Goal: Task Accomplishment & Management: Manage account settings

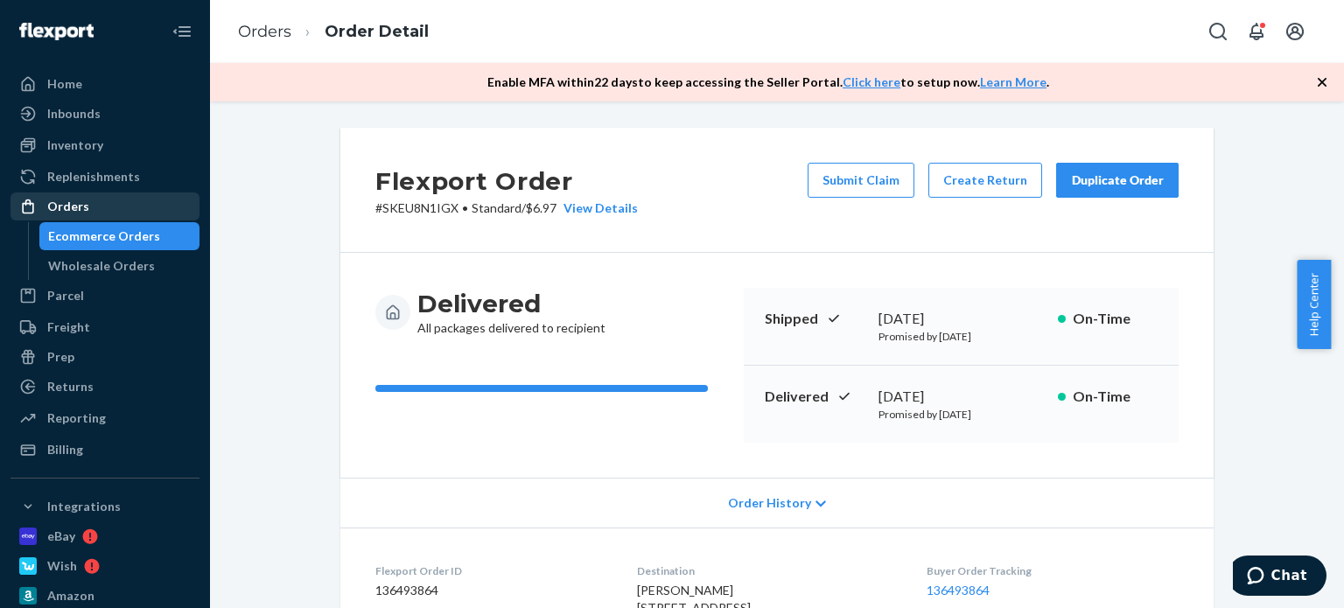
scroll to position [623, 0]
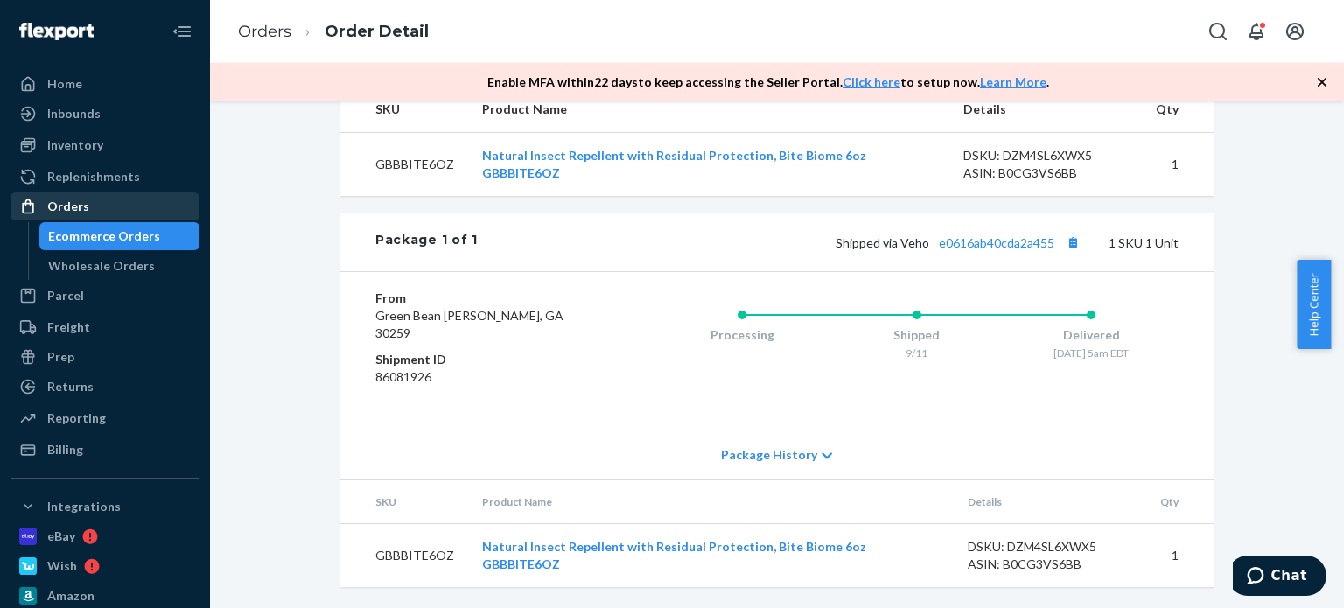
click at [123, 205] on div "Orders" at bounding box center [104, 206] width 185 height 24
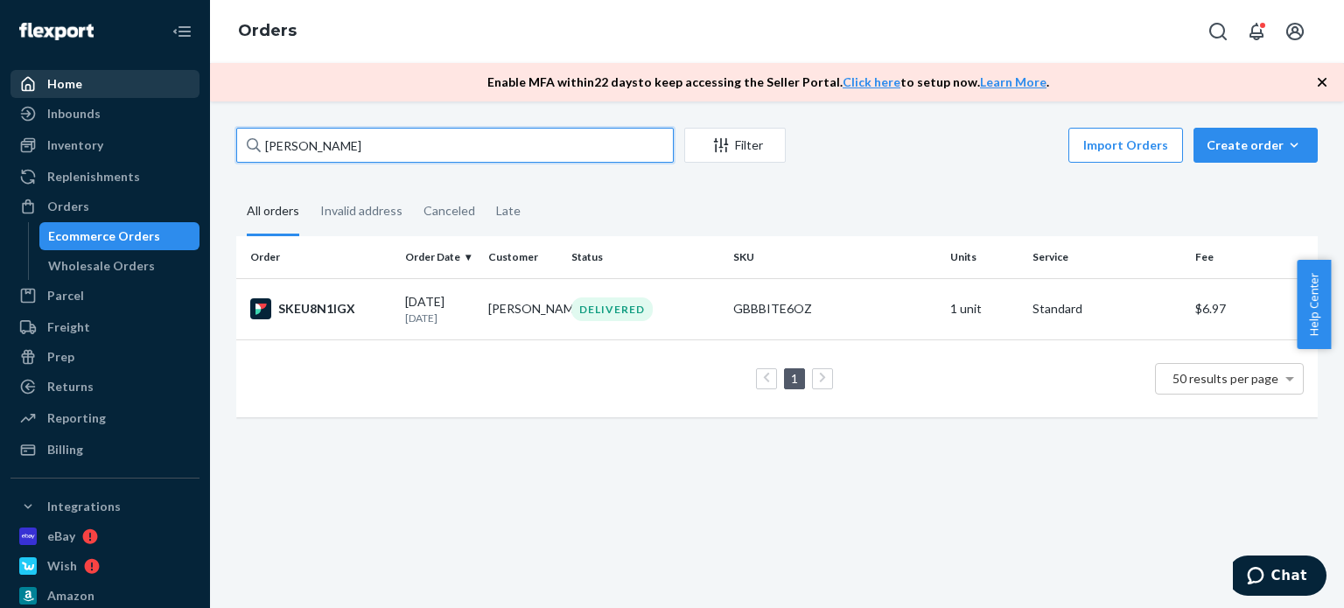
drag, startPoint x: 381, startPoint y: 146, endPoint x: 164, endPoint y: 94, distance: 222.4
click at [164, 94] on div "Home Inbounds Shipping Plans Problems Inventory Products Replenishments Orders …" at bounding box center [672, 304] width 1344 height 608
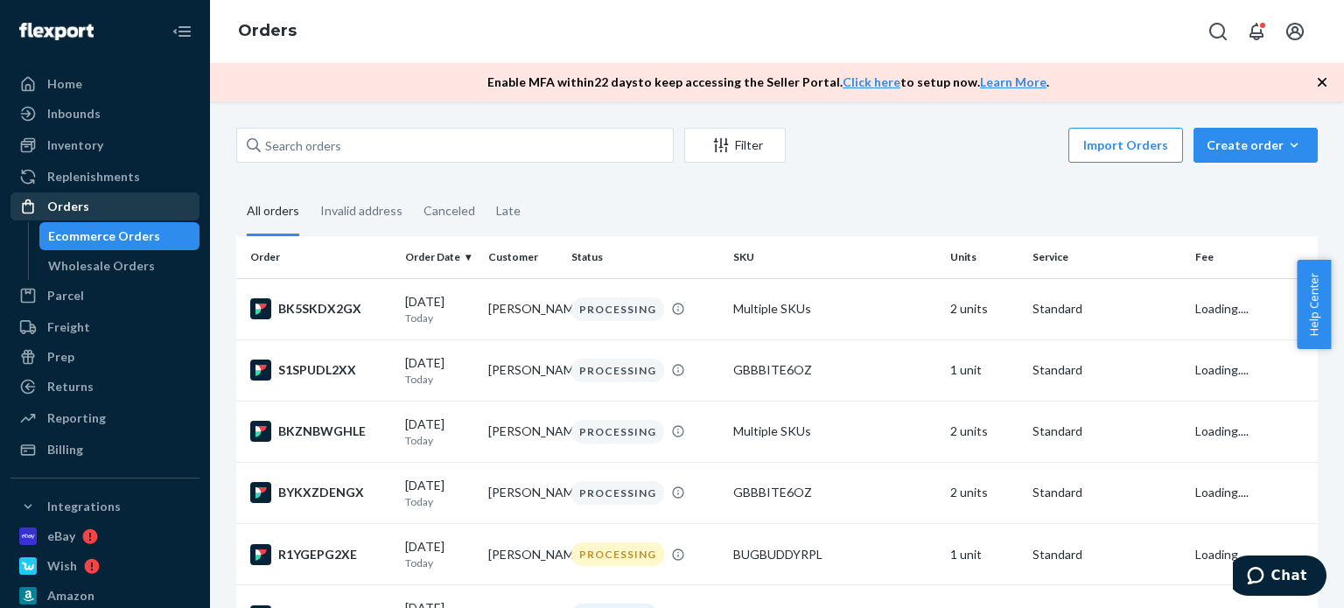
click at [83, 214] on div "Orders" at bounding box center [68, 206] width 42 height 17
click at [504, 309] on td "[PERSON_NAME]" at bounding box center [522, 308] width 83 height 61
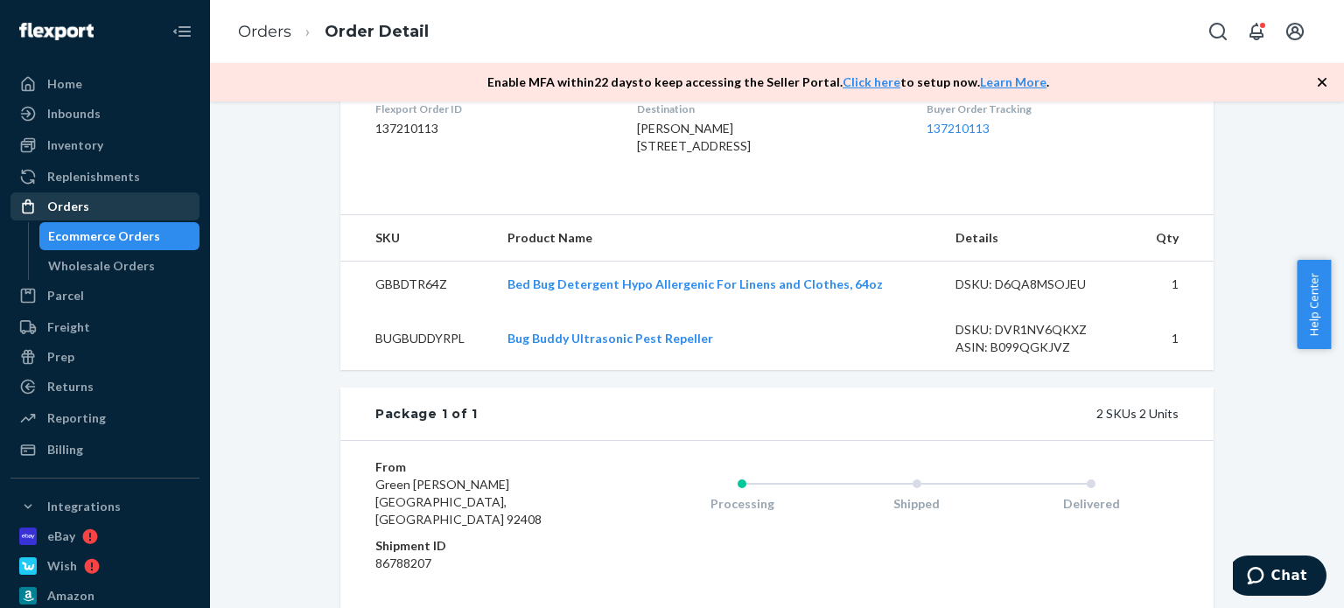
scroll to position [437, 0]
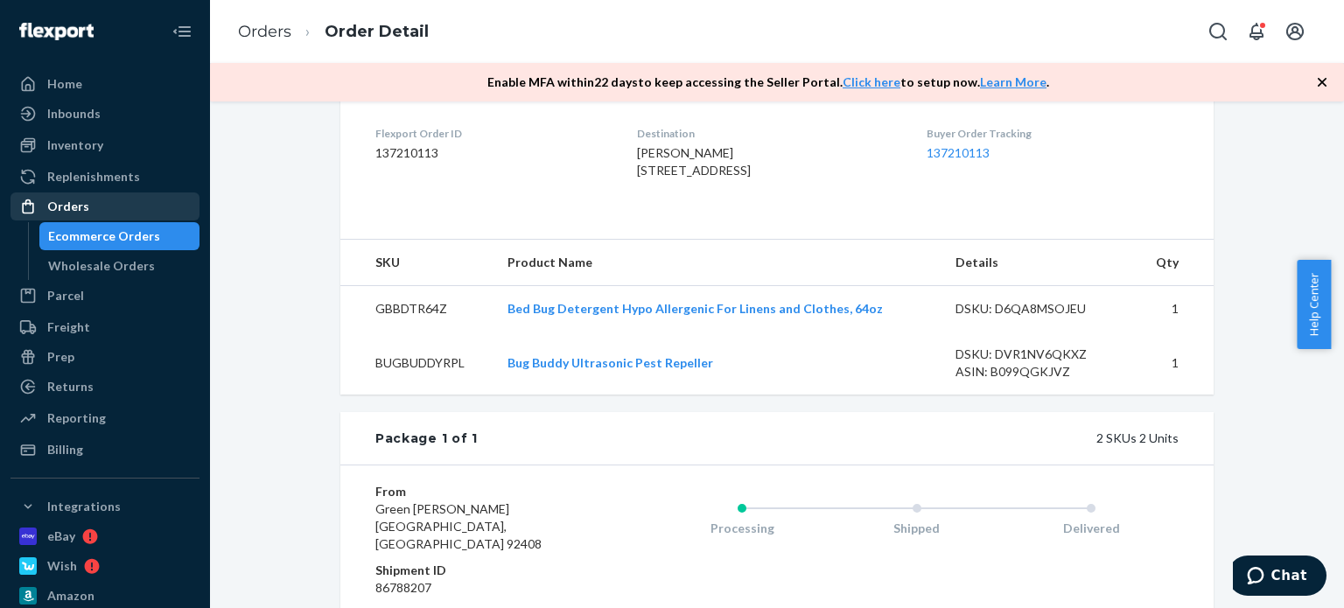
drag, startPoint x: 104, startPoint y: 197, endPoint x: 114, endPoint y: 197, distance: 9.6
click at [104, 197] on div "Orders" at bounding box center [104, 206] width 185 height 24
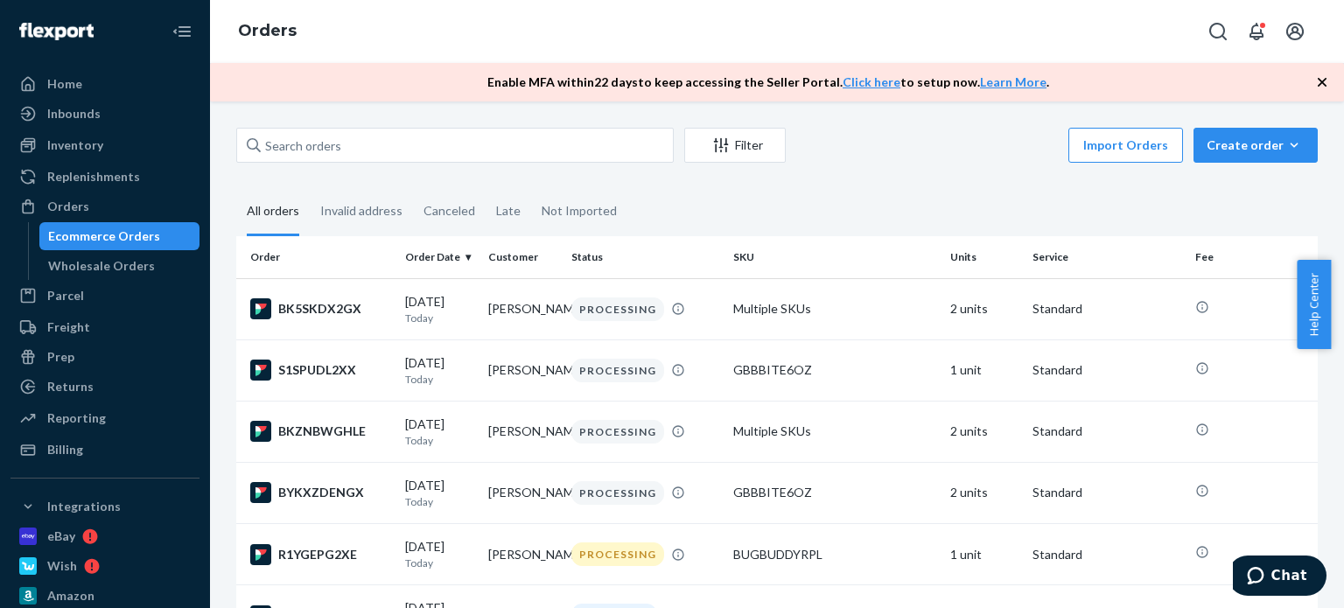
click at [1236, 225] on fieldset "All orders Invalid address Canceled Late Not Imported" at bounding box center [776, 212] width 1081 height 48
click at [113, 207] on div "Orders" at bounding box center [104, 206] width 185 height 24
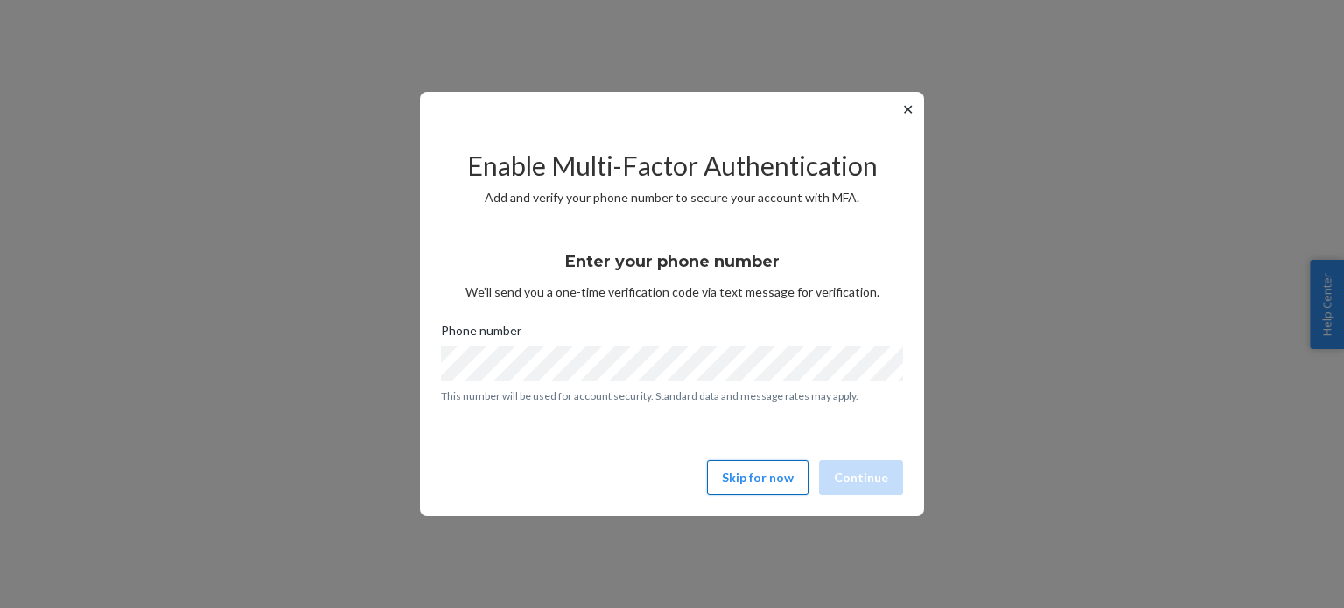
click at [745, 482] on button "Skip for now" at bounding box center [757, 477] width 101 height 35
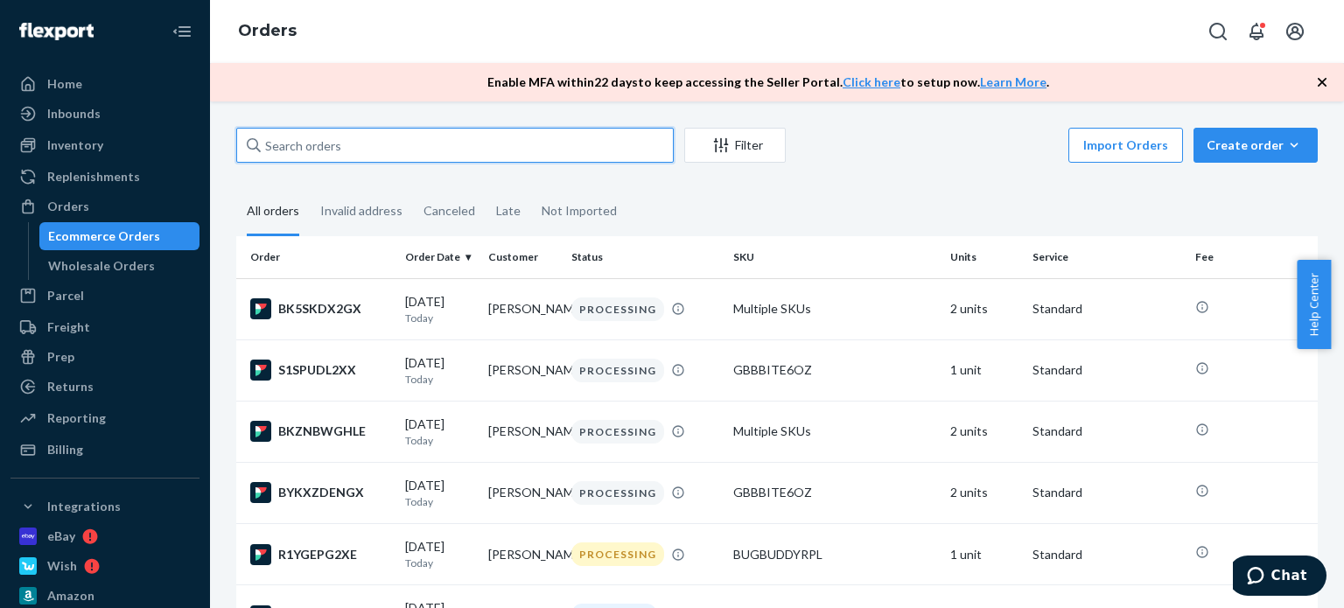
click at [379, 150] on input "text" at bounding box center [454, 145] width 437 height 35
paste input "[PERSON_NAME]"
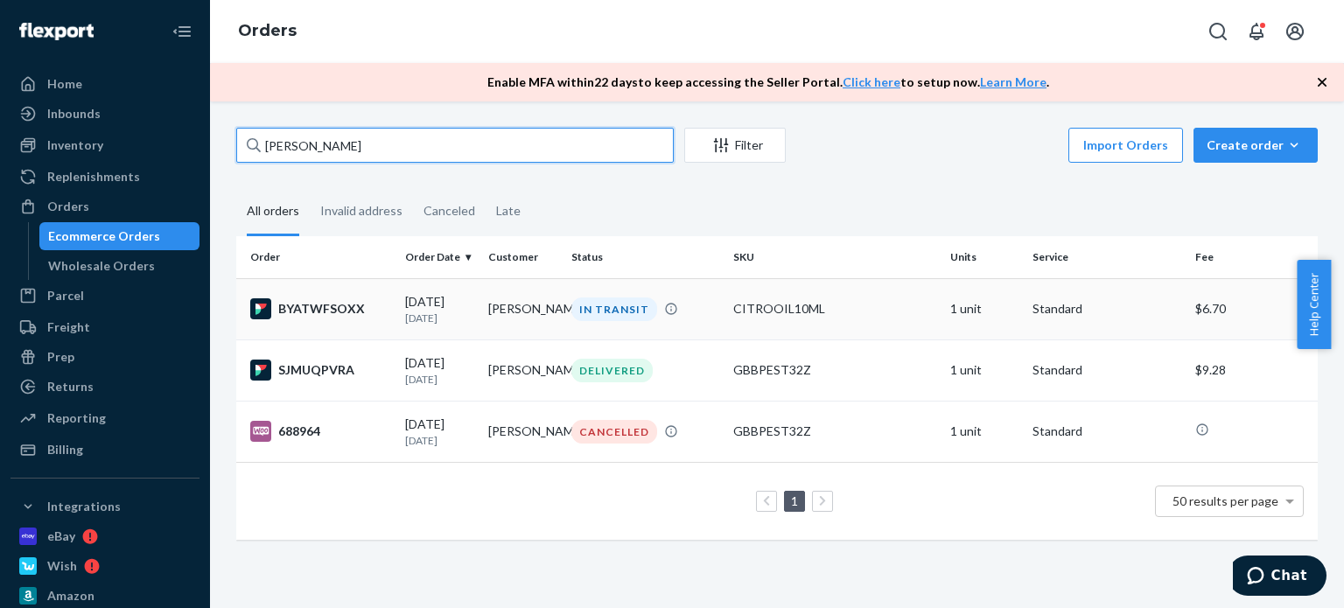
type input "[PERSON_NAME]"
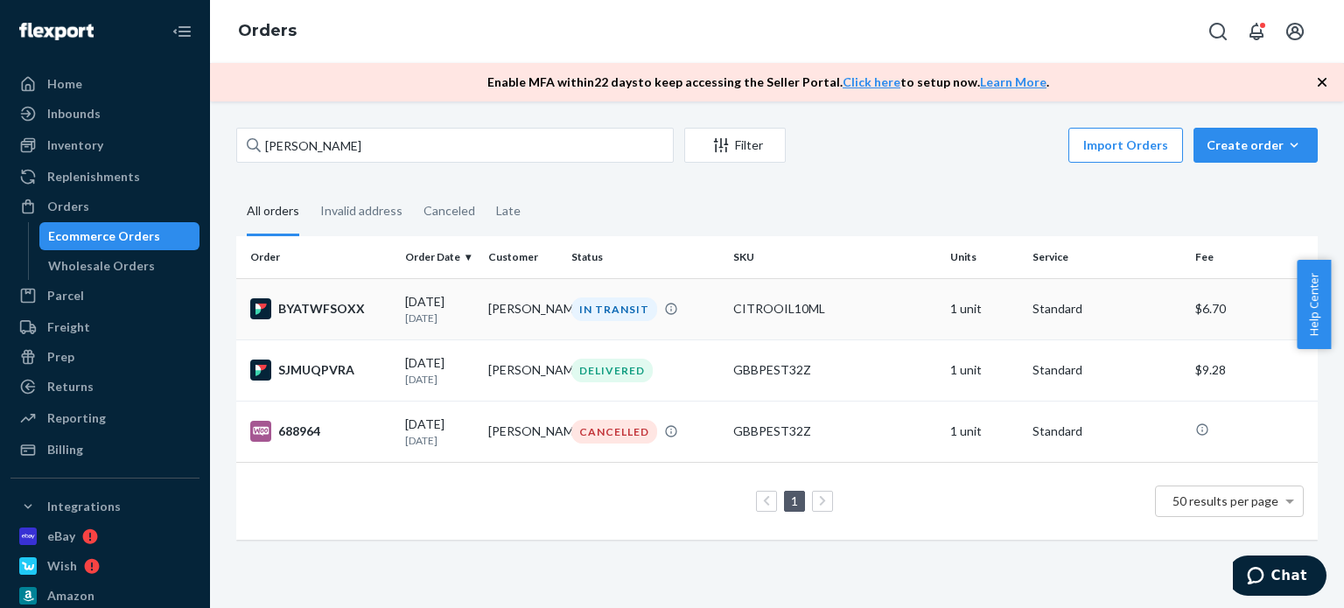
click at [584, 307] on div "IN TRANSIT" at bounding box center [614, 309] width 86 height 24
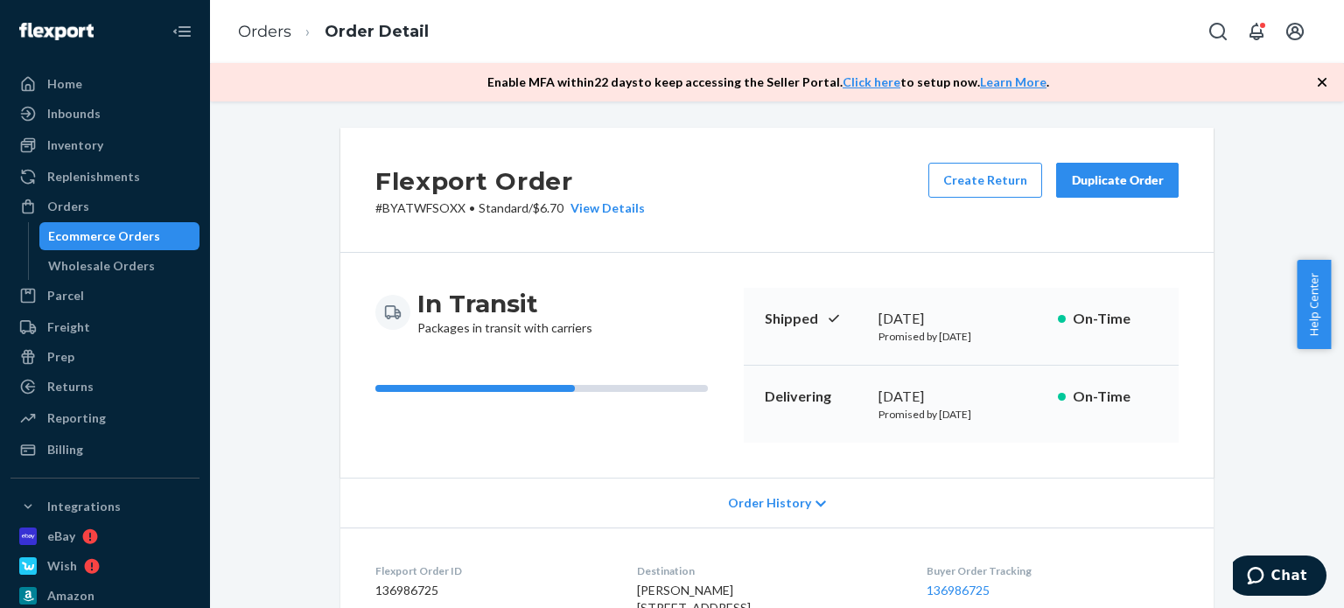
click at [1113, 185] on div "Duplicate Order" at bounding box center [1117, 179] width 93 height 17
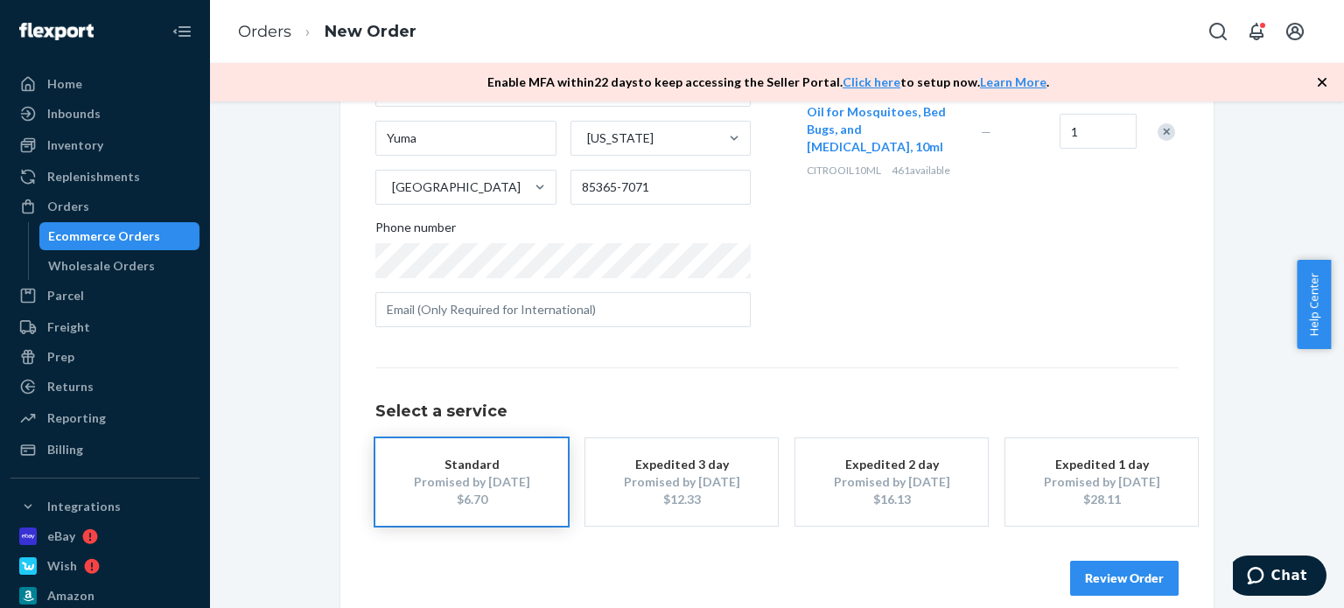
scroll to position [314, 0]
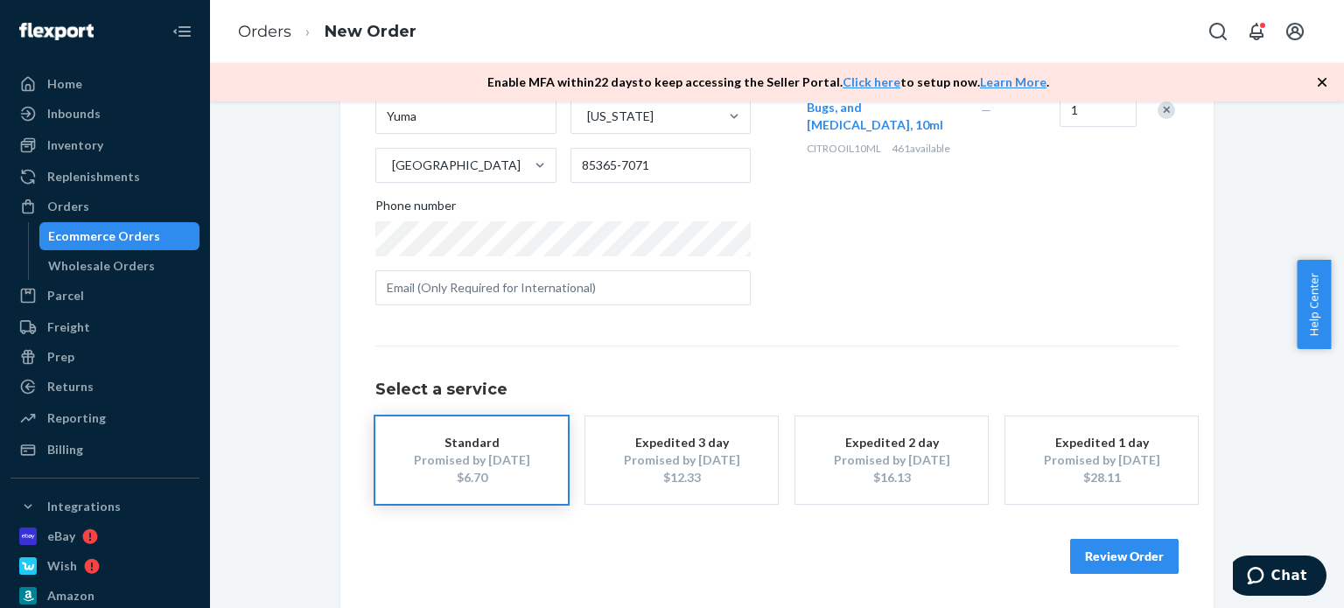
click at [1143, 568] on button "Review Order" at bounding box center [1124, 556] width 108 height 35
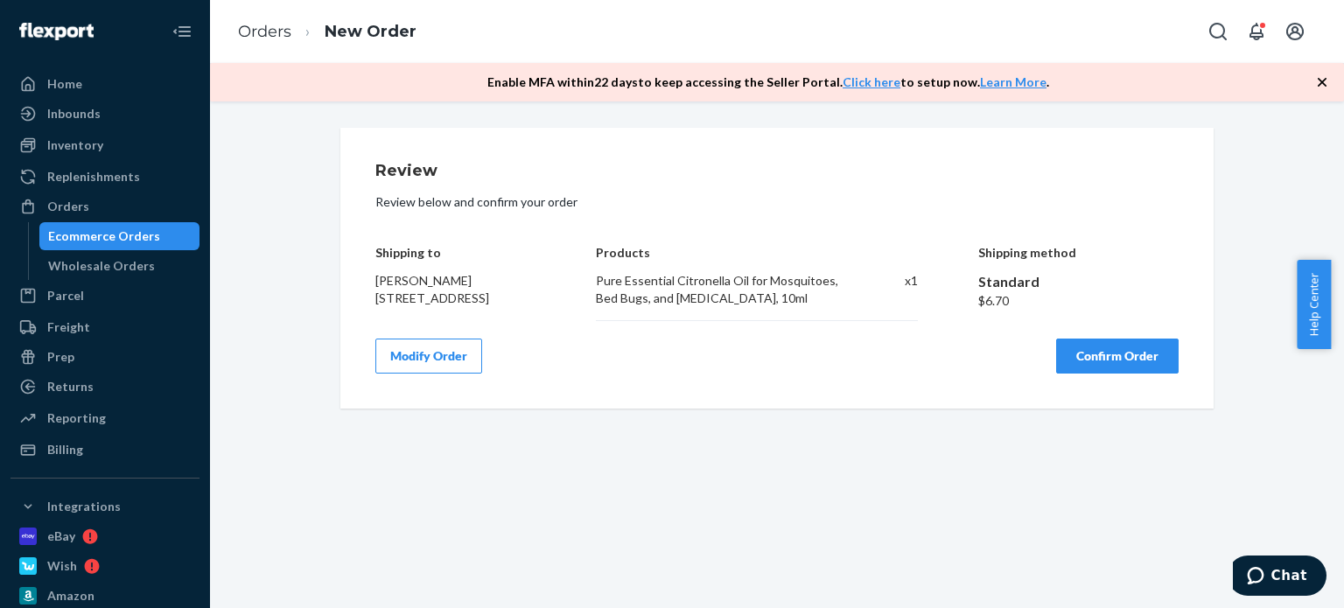
scroll to position [0, 0]
click at [1103, 366] on button "Confirm Order" at bounding box center [1117, 356] width 122 height 35
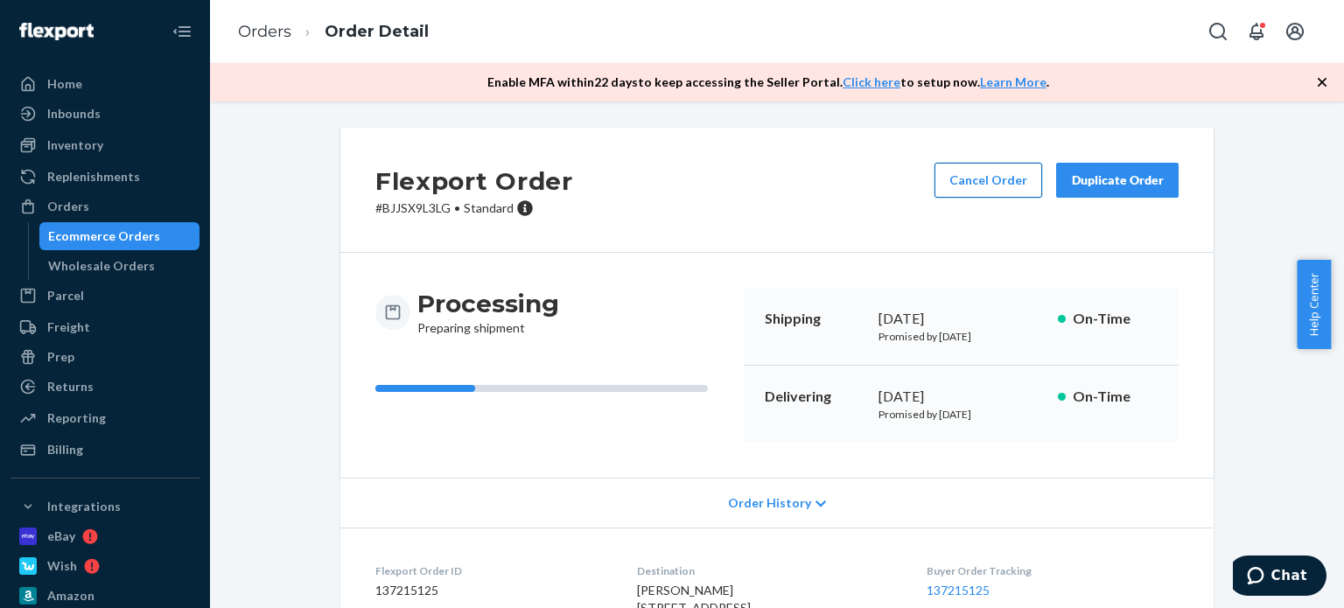
click at [973, 174] on button "Cancel Order" at bounding box center [988, 180] width 108 height 35
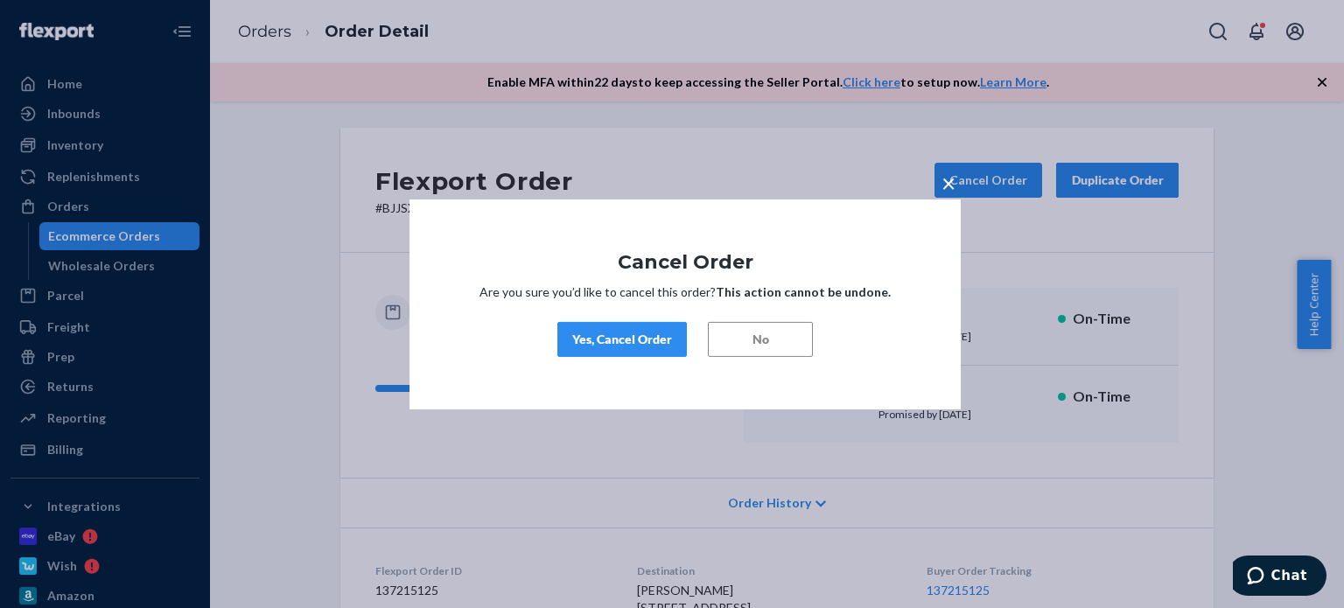
click at [644, 345] on div "Yes, Cancel Order" at bounding box center [622, 339] width 100 height 17
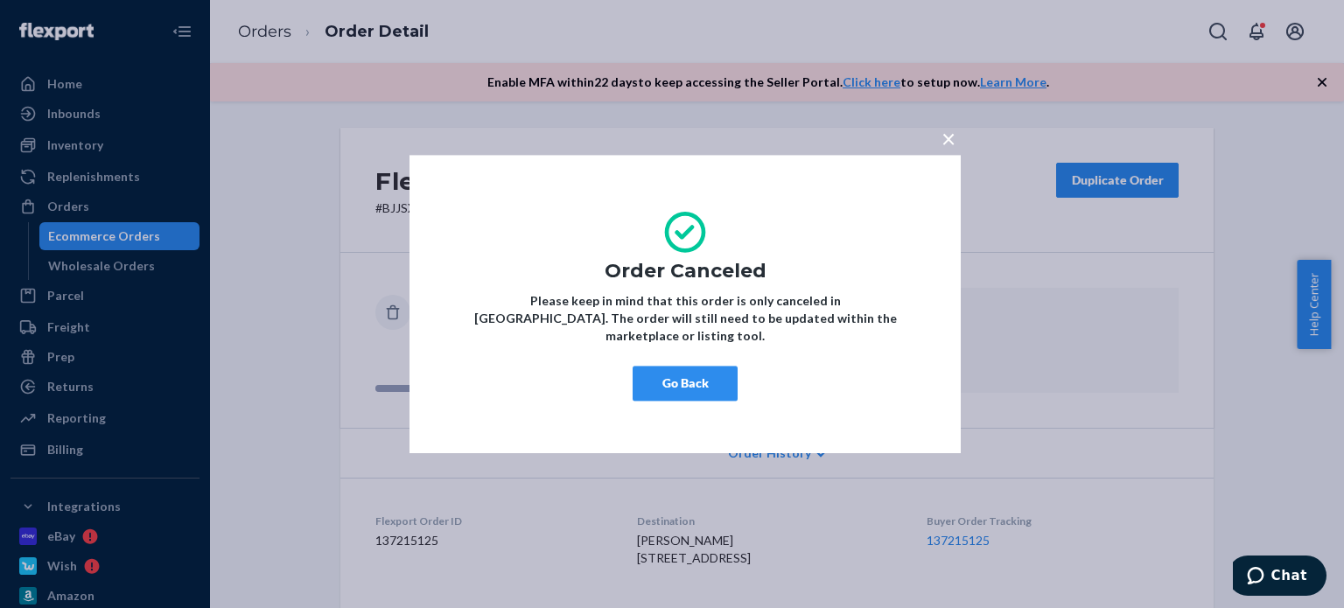
click at [724, 370] on button "Go Back" at bounding box center [685, 383] width 105 height 35
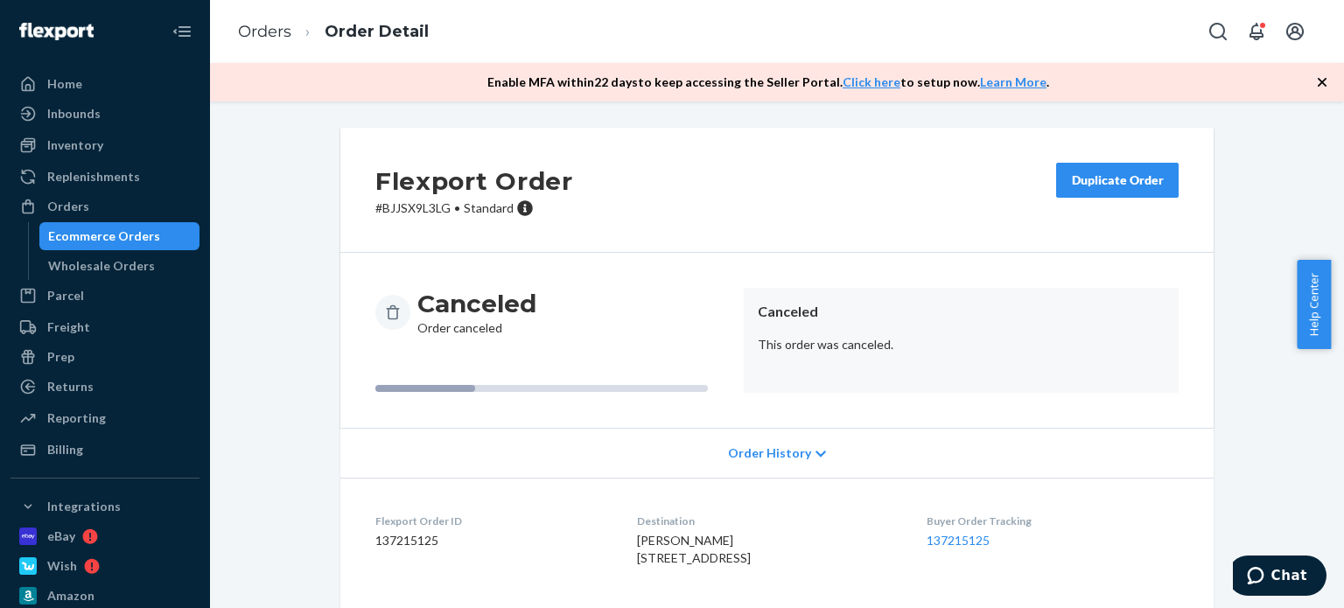
click at [1106, 185] on div "Duplicate Order" at bounding box center [1117, 179] width 93 height 17
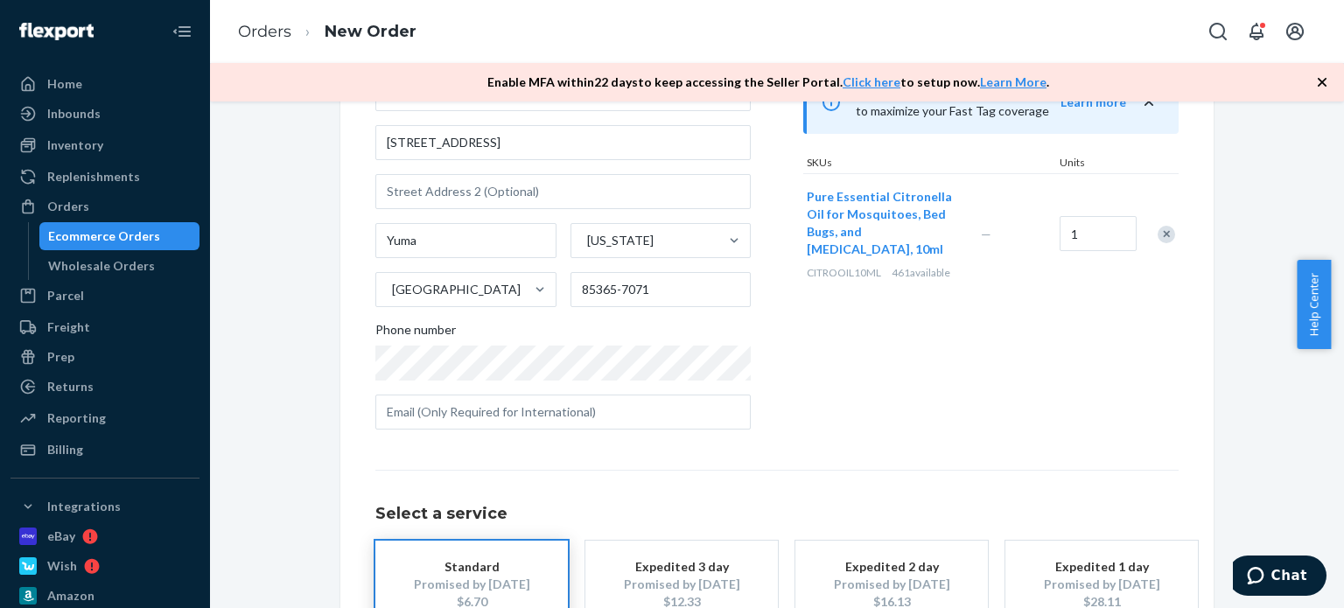
scroll to position [52, 0]
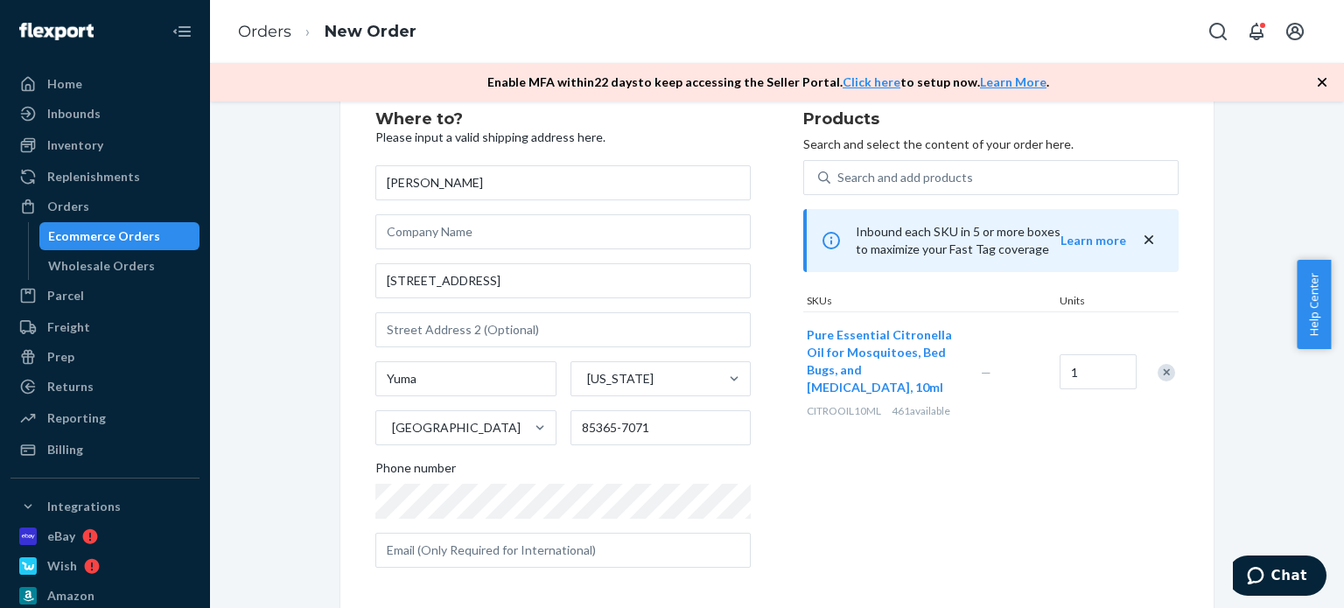
click at [1162, 364] on div "Remove Item" at bounding box center [1165, 372] width 17 height 17
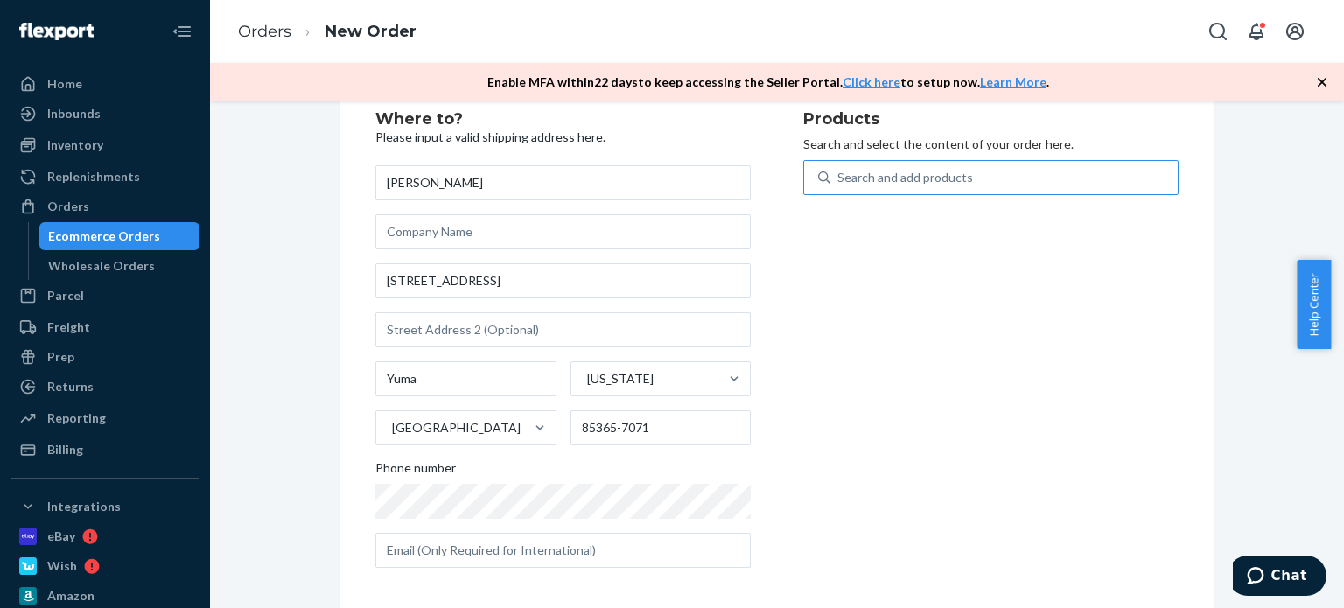
click at [976, 169] on div "Search and add products" at bounding box center [1003, 177] width 347 height 31
click at [839, 169] on input "Search and add products" at bounding box center [838, 177] width 2 height 17
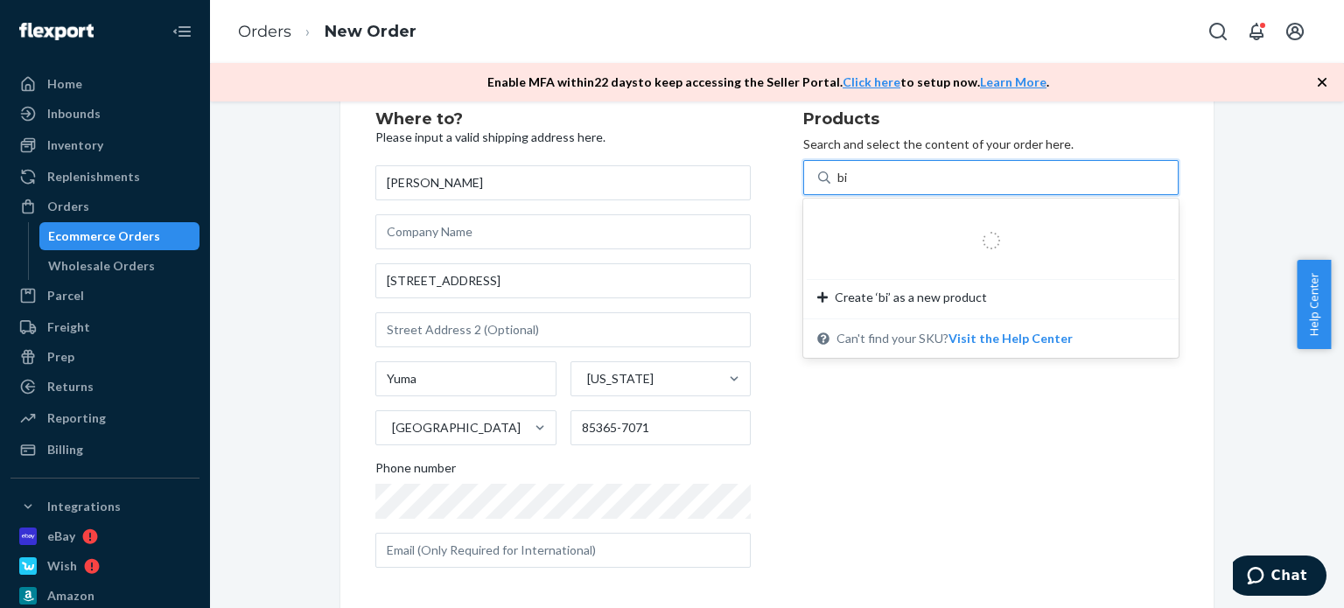
type input "bio"
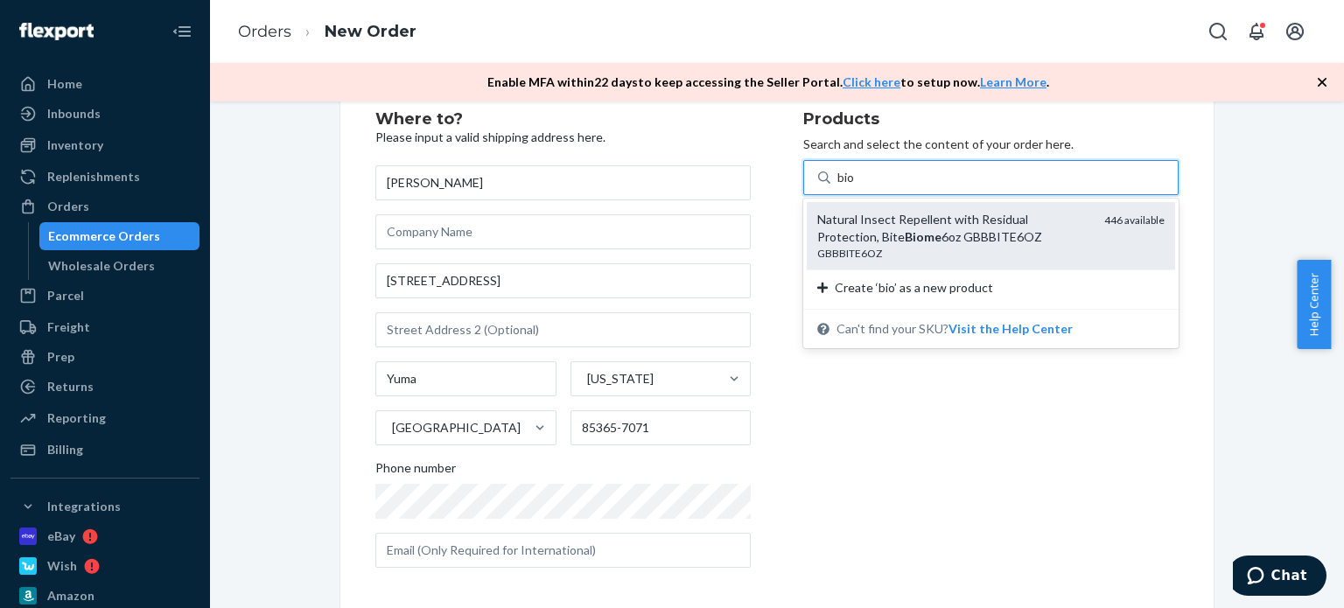
click at [990, 260] on div "GBBBITE6OZ" at bounding box center [953, 253] width 273 height 15
click at [856, 186] on input "bio" at bounding box center [846, 177] width 18 height 17
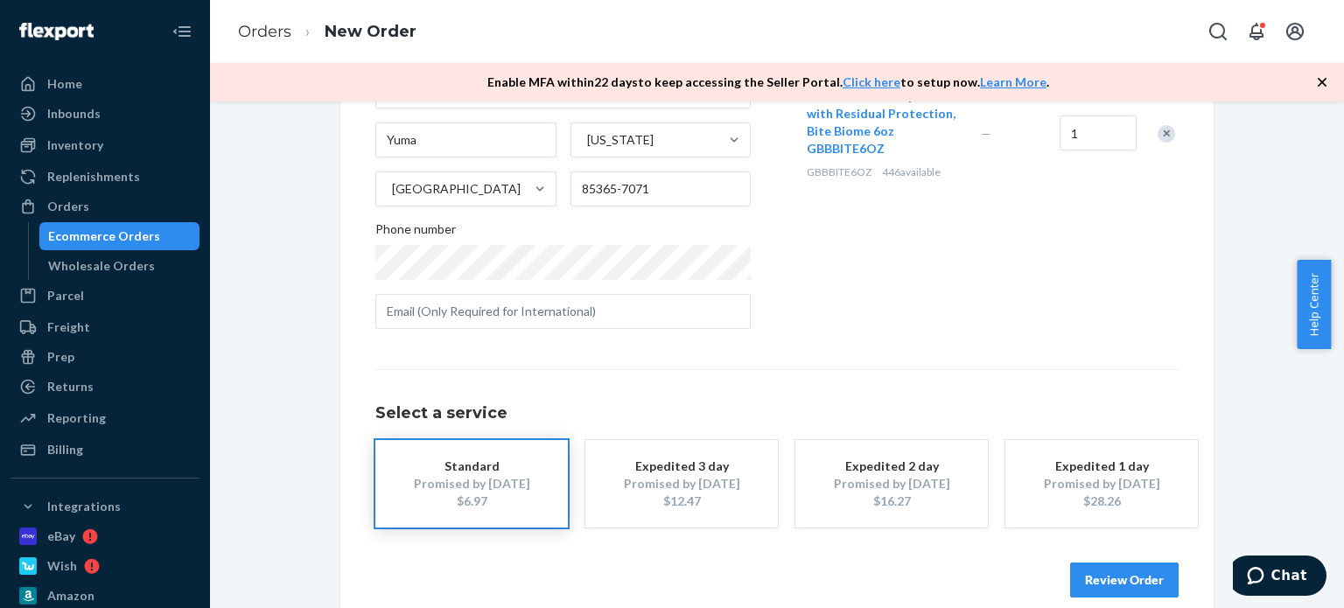
scroll to position [314, 0]
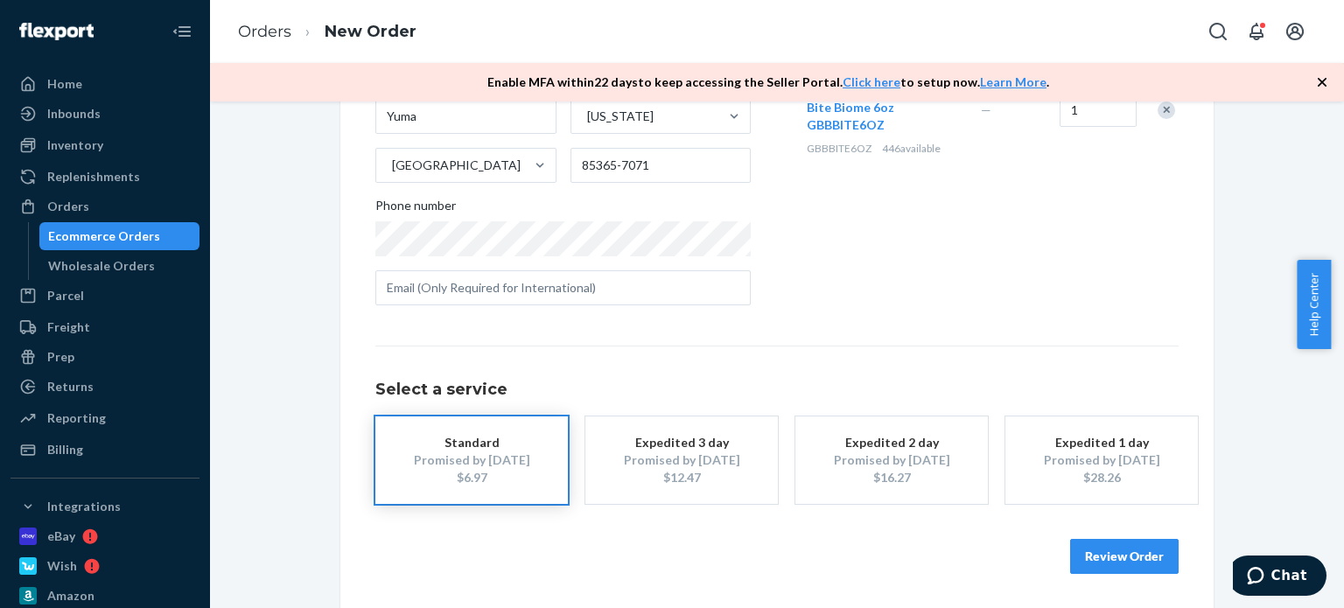
click at [1131, 556] on button "Review Order" at bounding box center [1124, 556] width 108 height 35
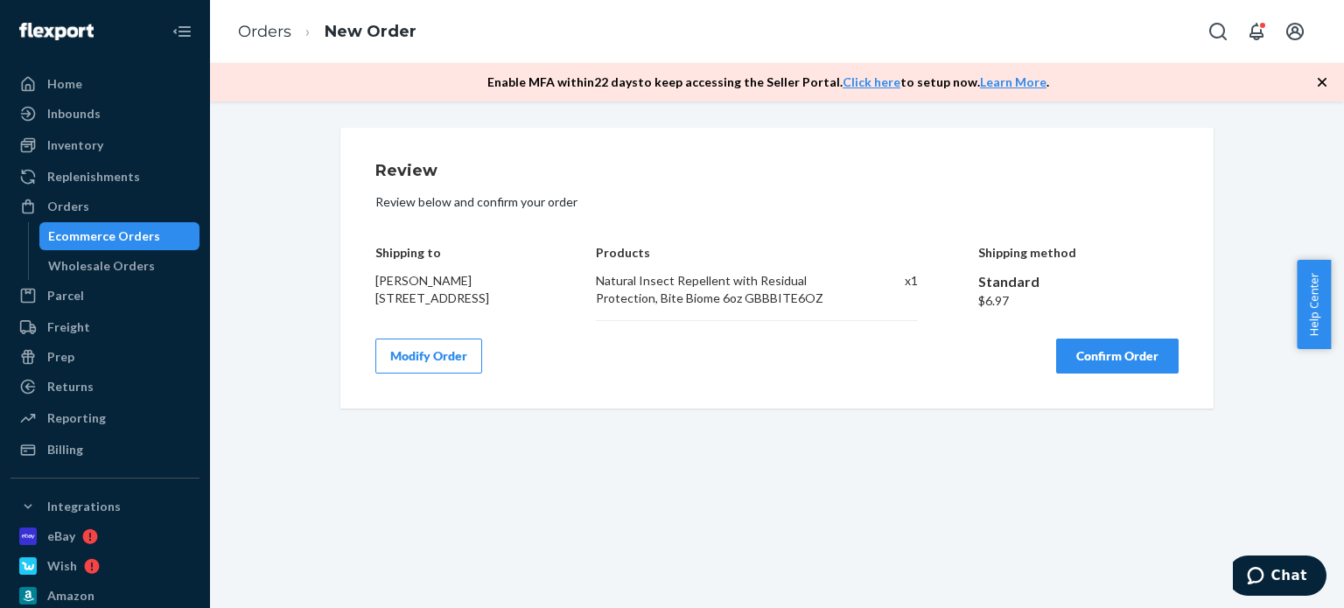
scroll to position [0, 0]
drag, startPoint x: 1128, startPoint y: 355, endPoint x: 504, endPoint y: 172, distance: 650.0
click at [689, 336] on div "Review Review below and confirm your order Shipping to Michael Miller 10593 E 3…" at bounding box center [776, 268] width 803 height 211
click at [1110, 346] on button "Confirm Order" at bounding box center [1117, 356] width 122 height 35
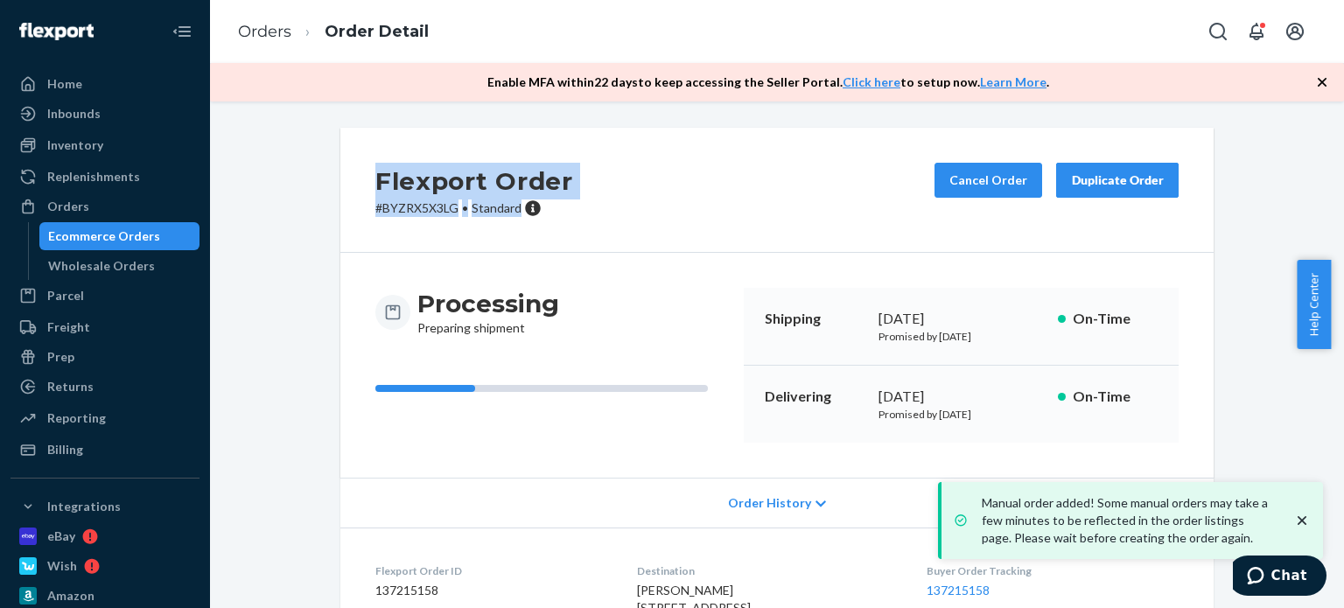
drag, startPoint x: 514, startPoint y: 213, endPoint x: 290, endPoint y: 194, distance: 224.7
click at [290, 195] on div "Flexport Order # BYZRX5X3LG • Standard Cancel Order Duplicate Order Processing …" at bounding box center [777, 468] width 1108 height 680
copy div "Flexport Order # BYZRX5X3LG • Standard"
